Goal: Check status: Check status

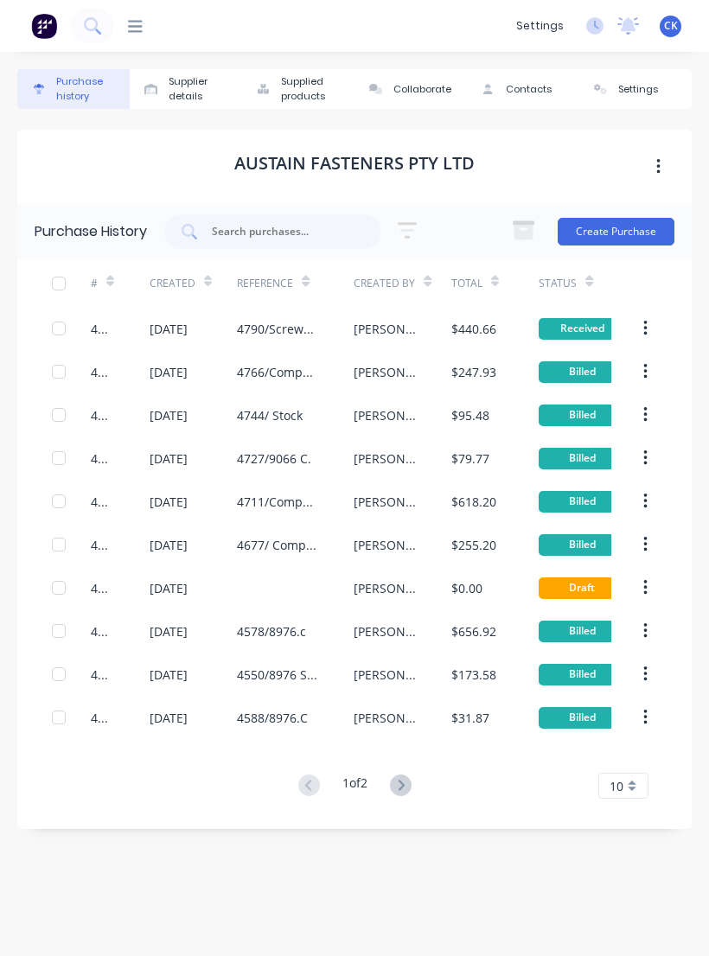
click at [79, 99] on div "Purchase history" at bounding box center [88, 88] width 65 height 29
click at [78, 99] on div "Purchase history" at bounding box center [88, 88] width 65 height 29
click at [142, 19] on icon at bounding box center [135, 26] width 15 height 16
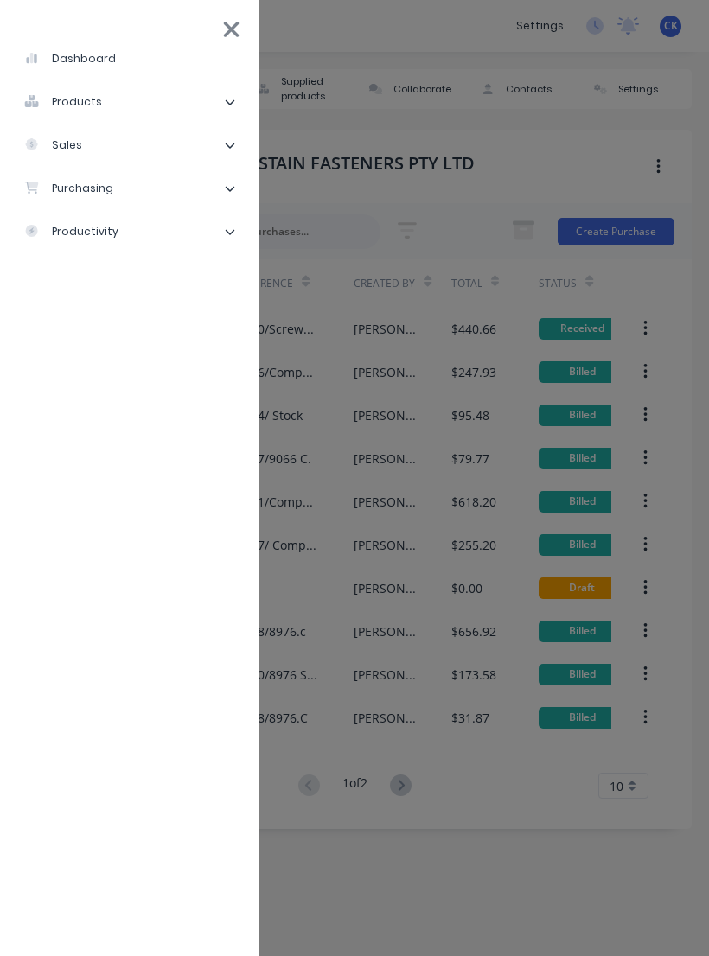
click at [156, 194] on li "purchasing" at bounding box center [130, 188] width 232 height 43
click at [194, 227] on li "Purchase Orders" at bounding box center [137, 231] width 218 height 43
click at [193, 232] on li "Purchase Orders" at bounding box center [137, 231] width 218 height 43
click at [188, 235] on li "Purchase Orders" at bounding box center [137, 231] width 218 height 43
click at [167, 245] on li "Purchase Orders" at bounding box center [137, 231] width 218 height 43
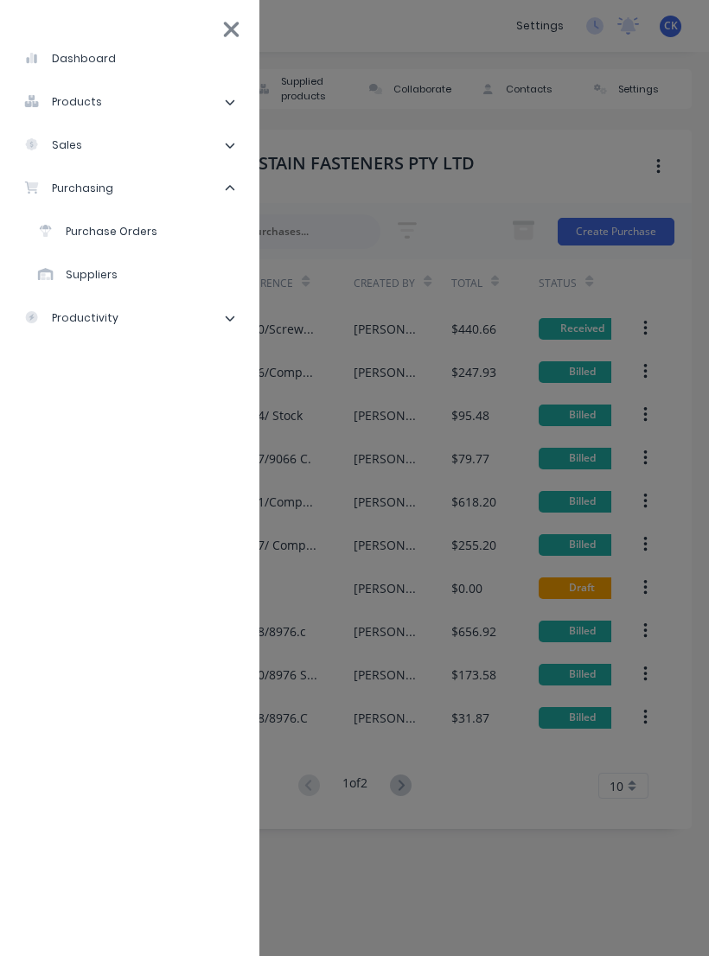
click at [173, 240] on li "Purchase Orders" at bounding box center [137, 231] width 218 height 43
click at [117, 226] on div "Purchase Orders" at bounding box center [97, 232] width 119 height 16
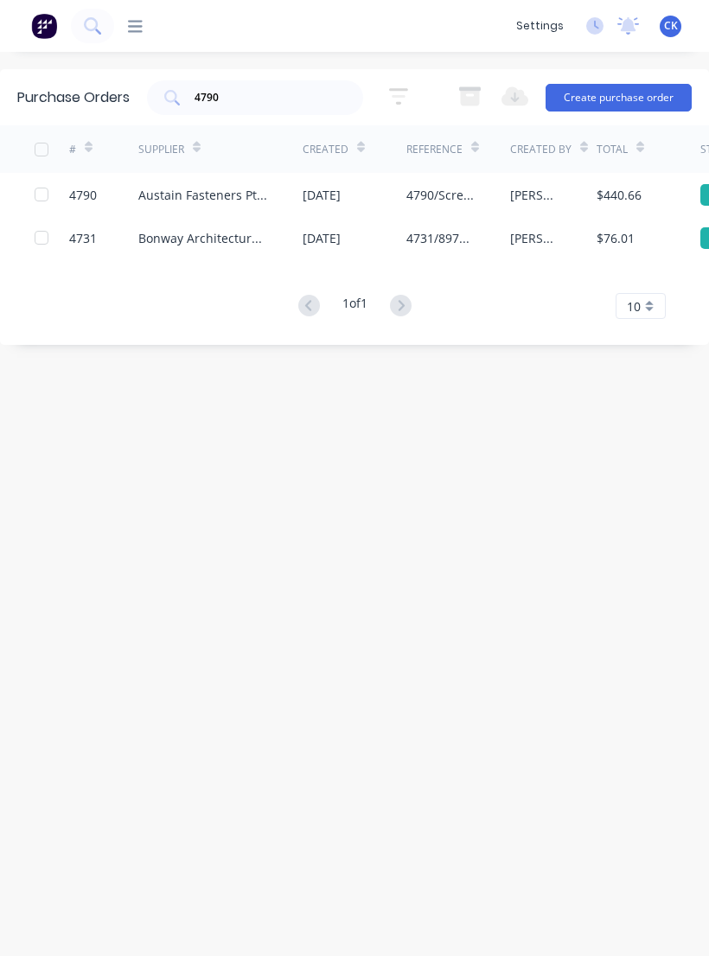
click at [271, 105] on input "4790" at bounding box center [264, 97] width 143 height 17
type input "4"
type input "9037"
click at [176, 97] on icon at bounding box center [172, 98] width 16 height 16
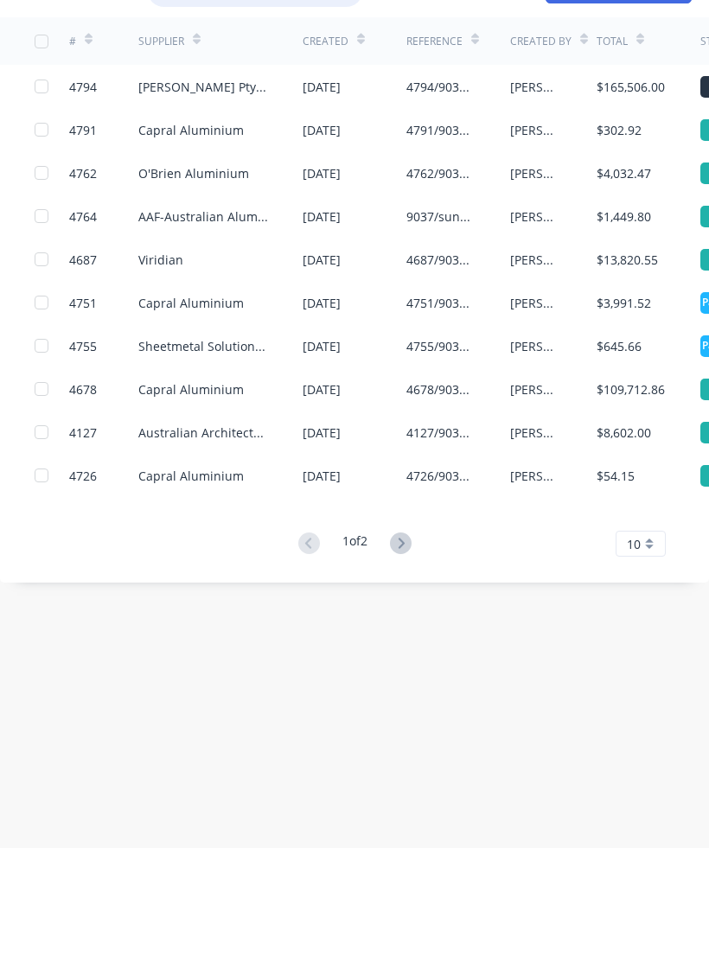
click at [415, 640] on button at bounding box center [401, 652] width 32 height 25
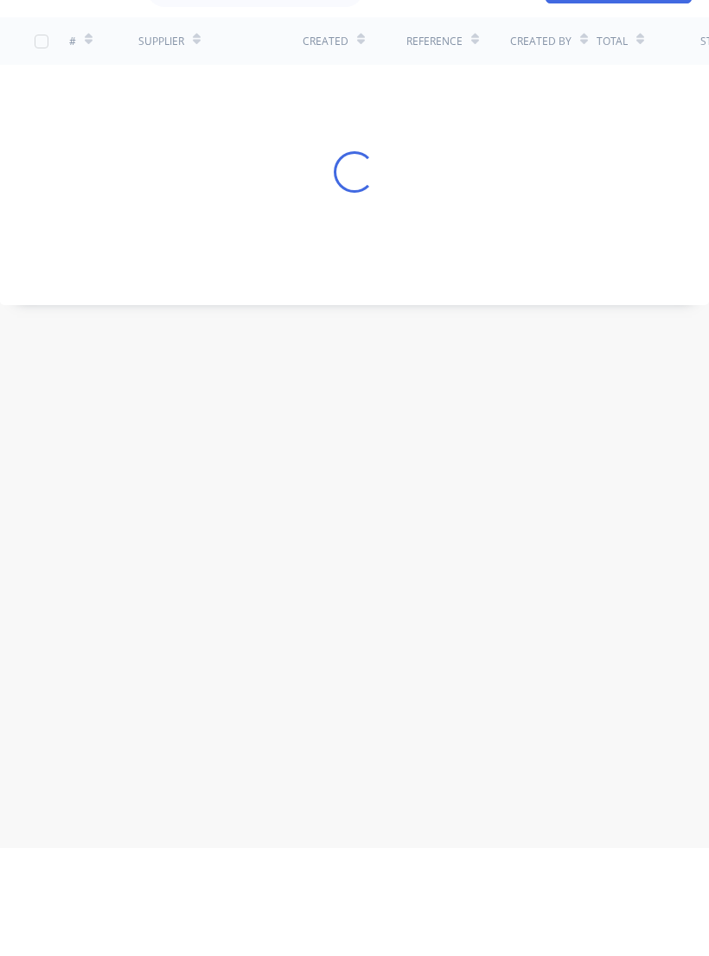
scroll to position [27, 0]
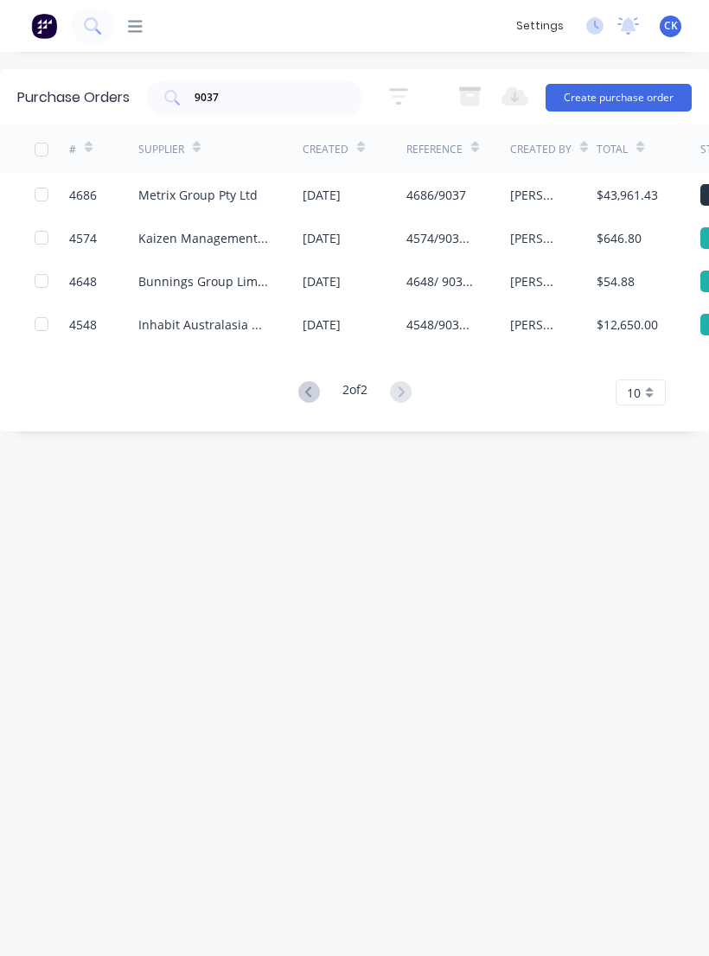
click at [309, 381] on icon at bounding box center [309, 392] width 22 height 22
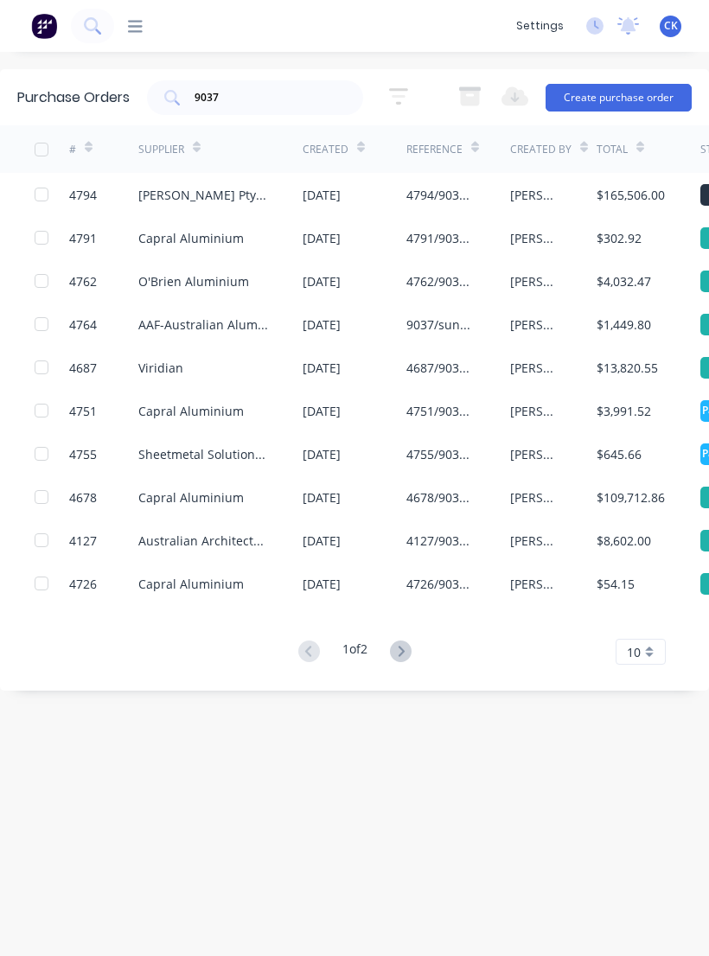
click at [227, 488] on div "Capral Aluminium" at bounding box center [190, 497] width 105 height 18
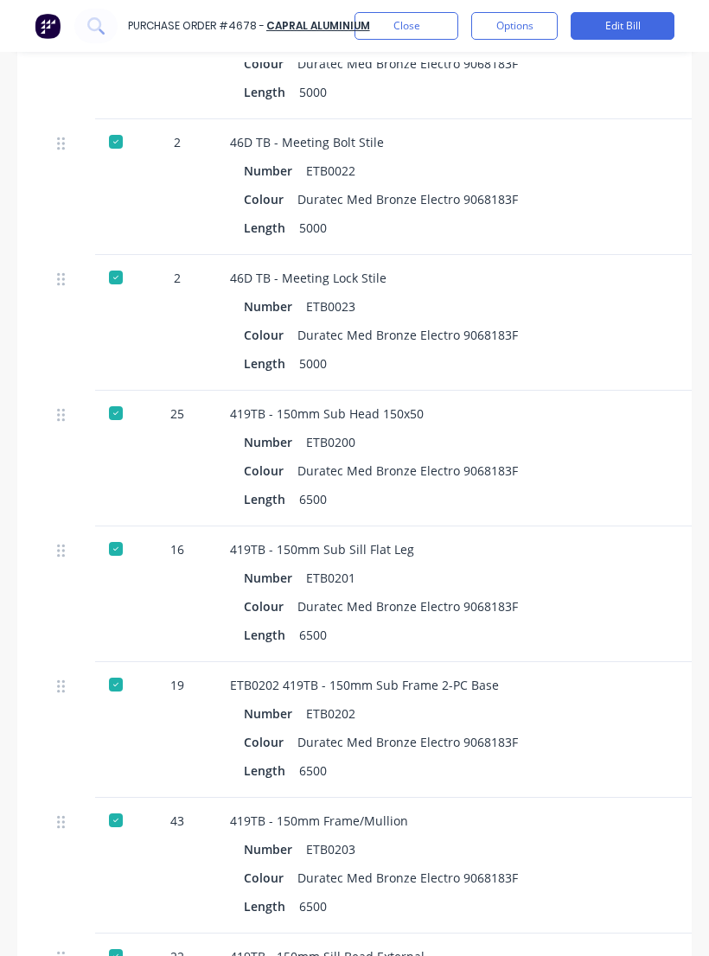
scroll to position [3260, 0]
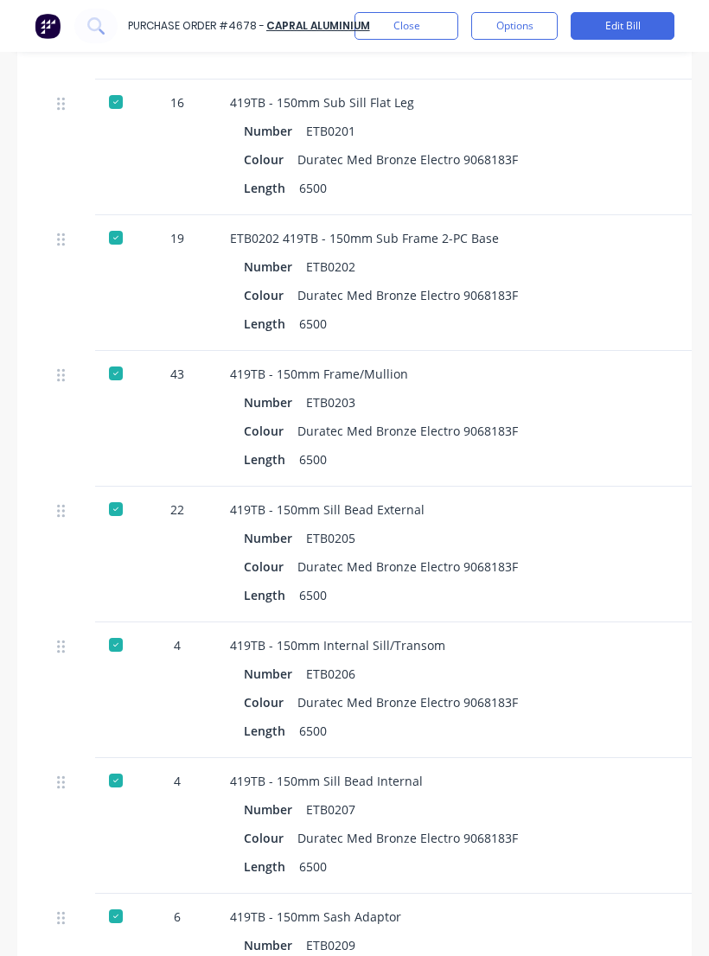
click at [512, 718] on div "Length 6500" at bounding box center [605, 730] width 723 height 25
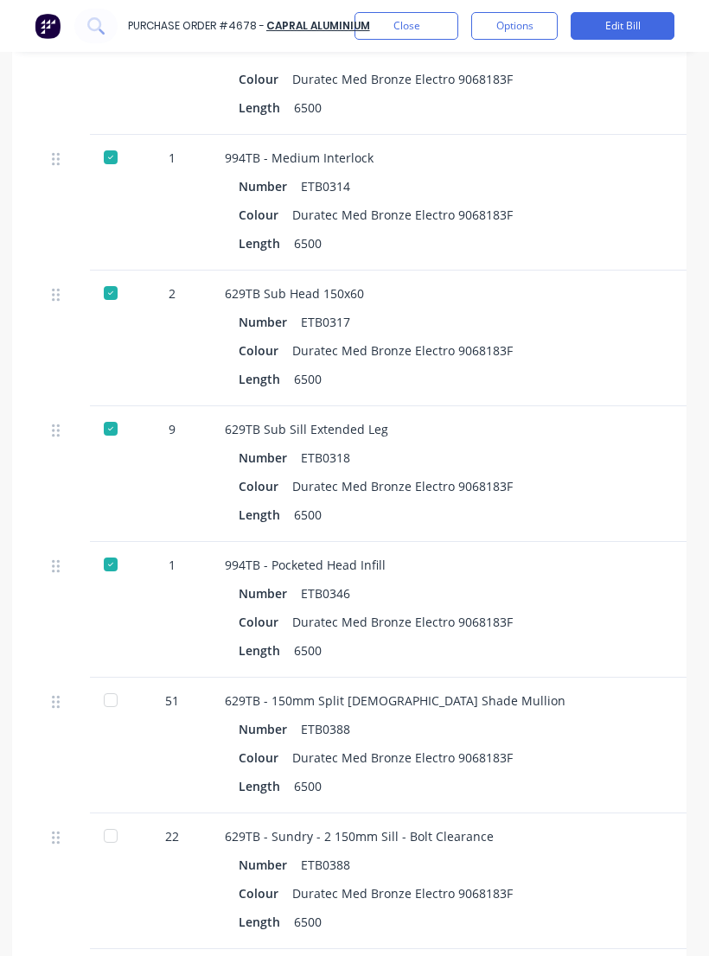
scroll to position [5685, 7]
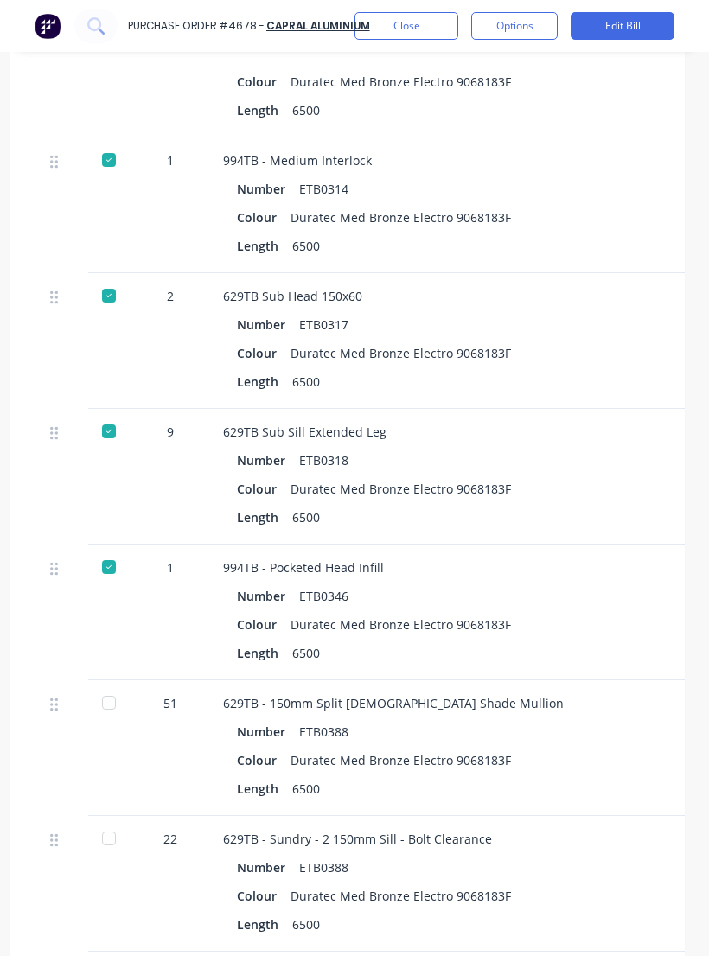
click at [593, 476] on div "Colour Duratec Med Bronze Electro 9068183F" at bounding box center [598, 488] width 723 height 25
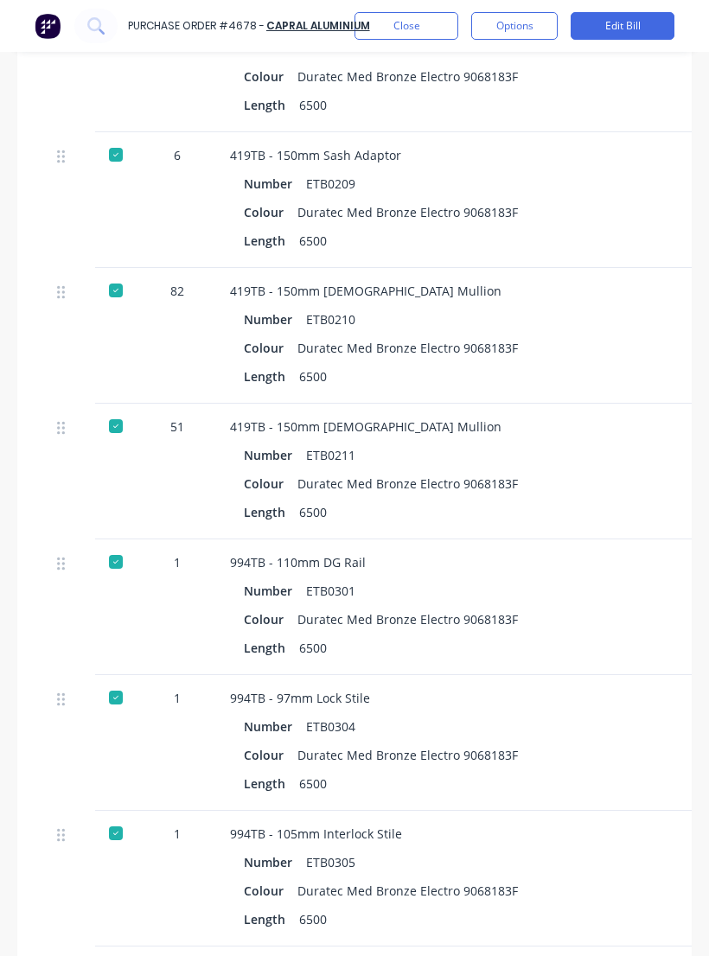
scroll to position [4487, 0]
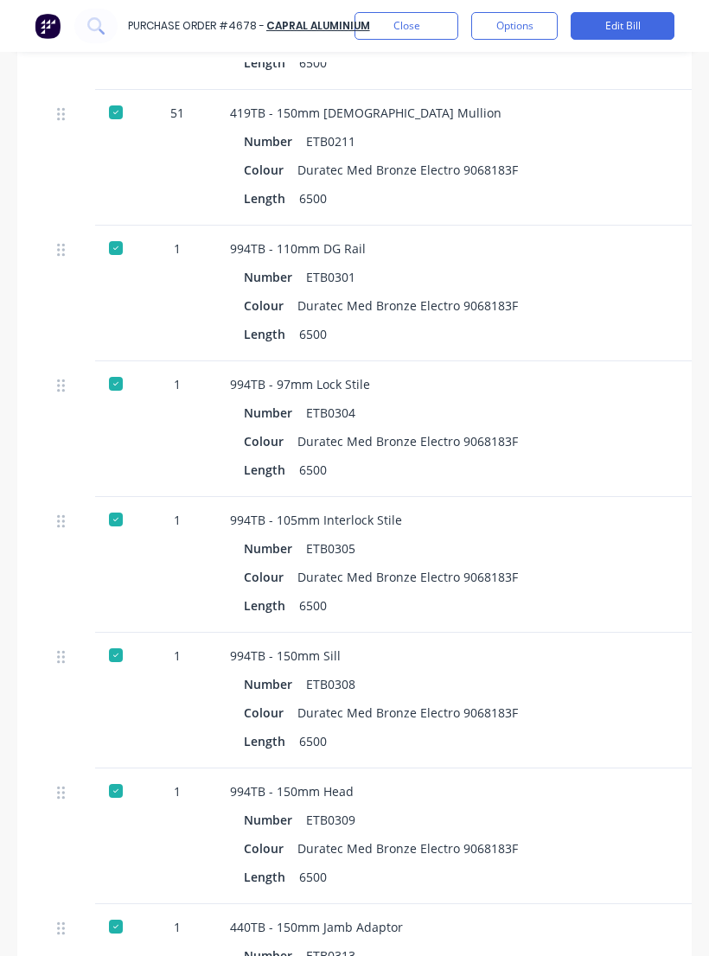
click at [330, 833] on div "994TB - 150mm Head Number ETB0309 Colour Duratec Med Bronze Electro 9068183F Le…" at bounding box center [605, 836] width 778 height 136
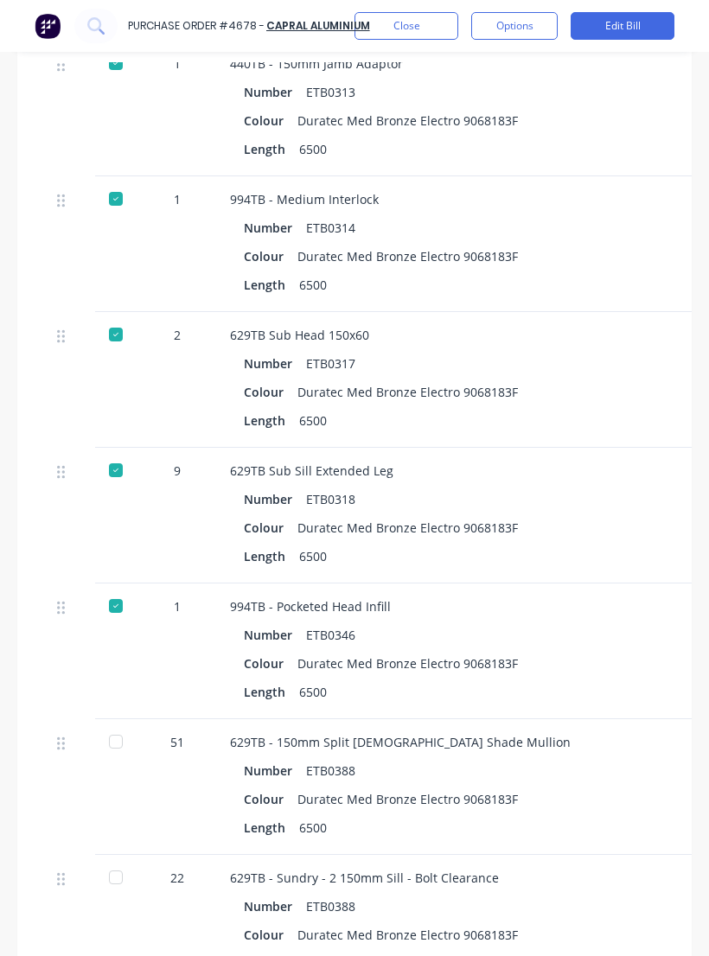
scroll to position [5647, 0]
type textarea "x"
